Goal: Navigation & Orientation: Find specific page/section

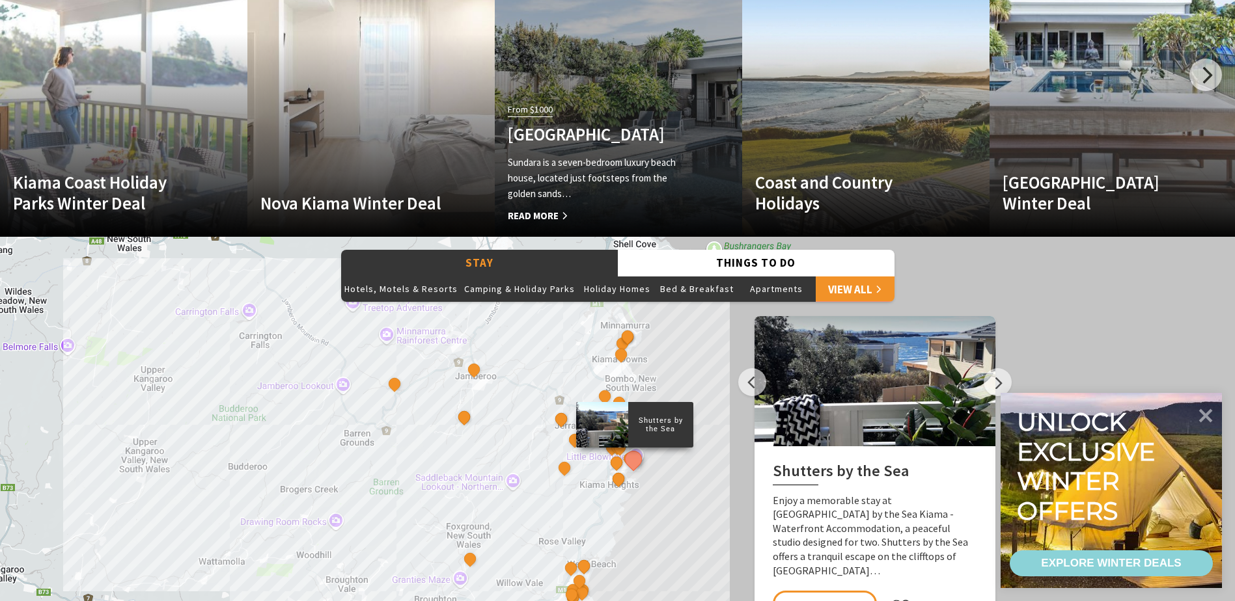
scroll to position [911, 0]
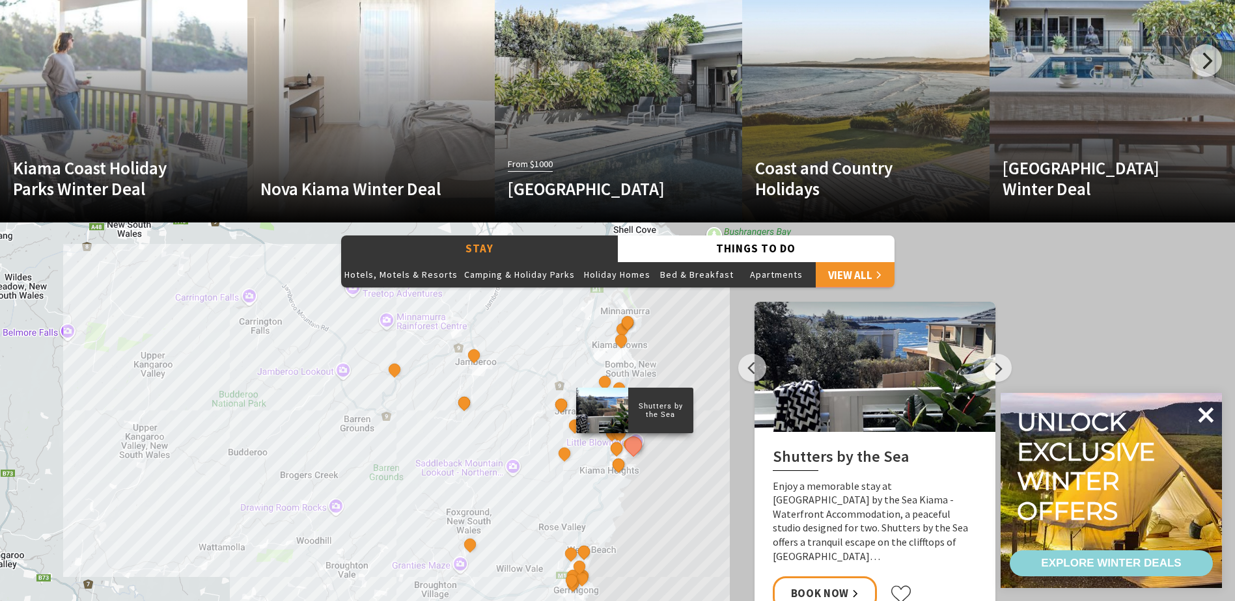
click at [1207, 414] on icon at bounding box center [1206, 415] width 16 height 16
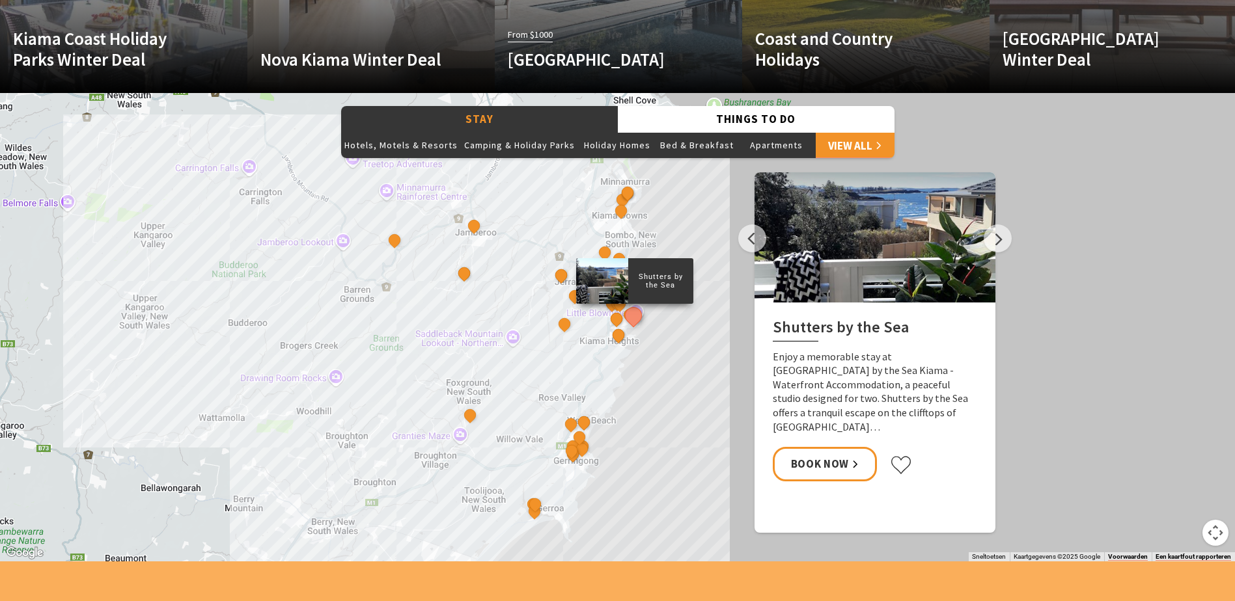
scroll to position [846, 0]
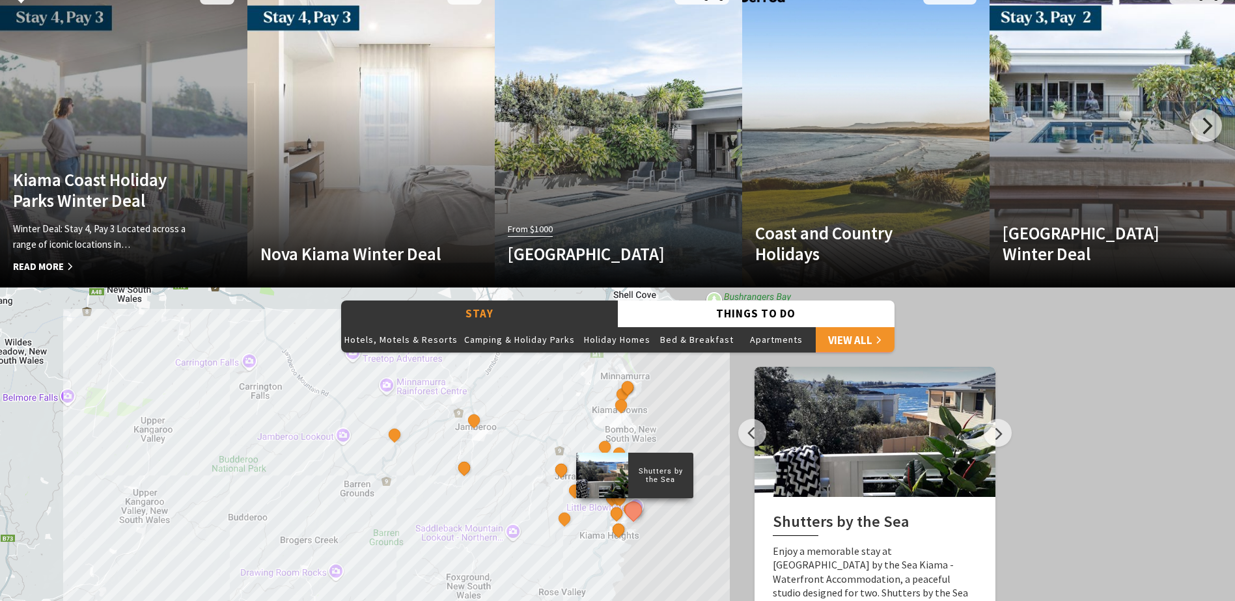
click at [116, 148] on link "Another Image Used Kiama Coast Holiday Parks Winter Deal Winter Deal: Stay 4, P…" at bounding box center [123, 131] width 247 height 312
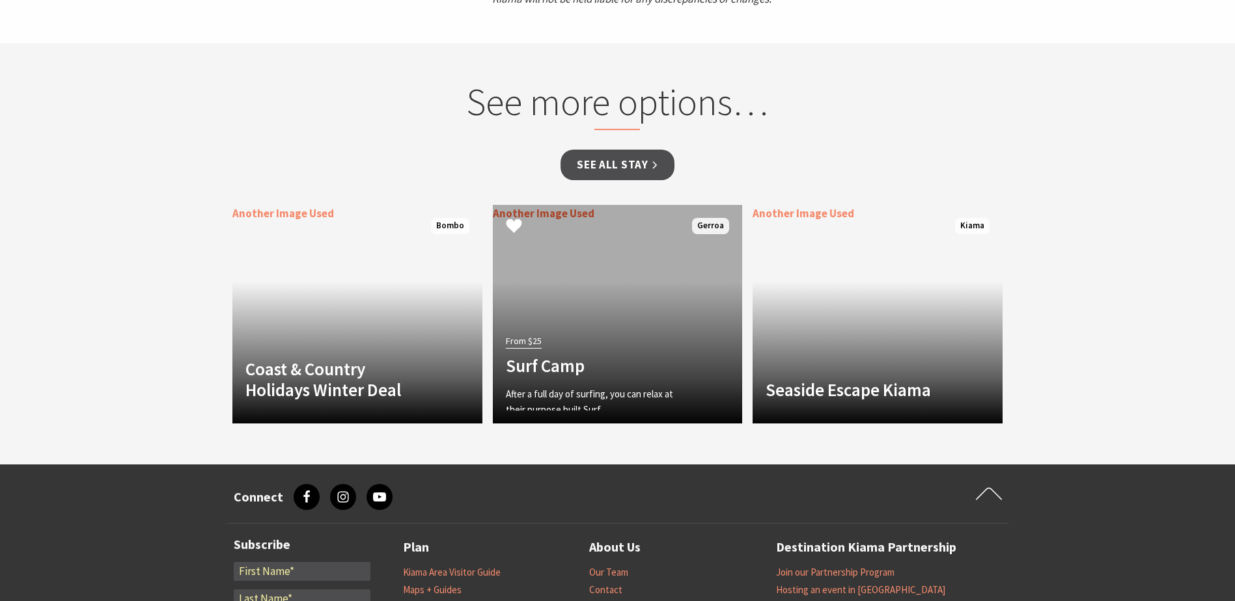
scroll to position [1302, 0]
